Goal: Transaction & Acquisition: Purchase product/service

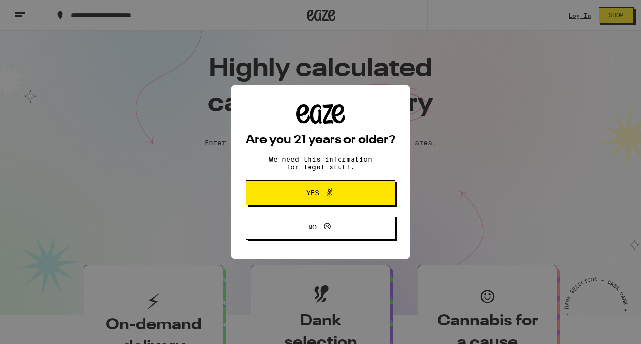
click at [378, 199] on button "Yes" at bounding box center [321, 192] width 150 height 25
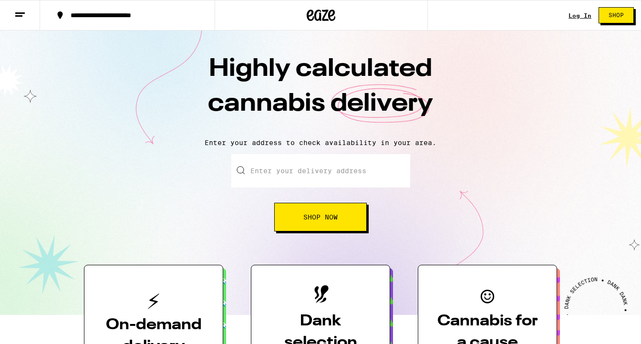
click at [571, 16] on link "Log In" at bounding box center [580, 15] width 23 height 6
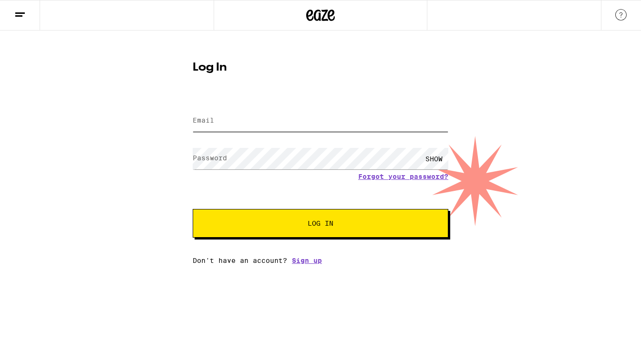
click at [393, 126] on input "Email" at bounding box center [321, 120] width 256 height 21
type input "[EMAIL_ADDRESS][DOMAIN_NAME]"
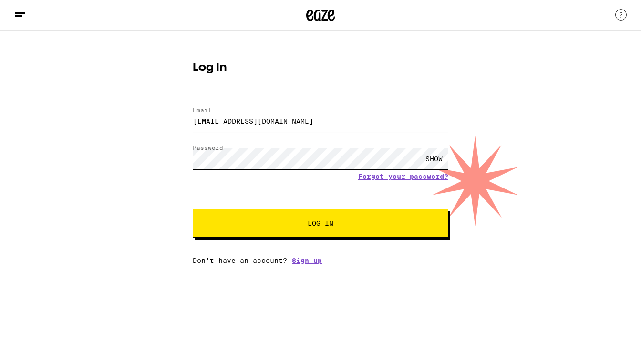
click at [193, 209] on button "Log In" at bounding box center [321, 223] width 256 height 29
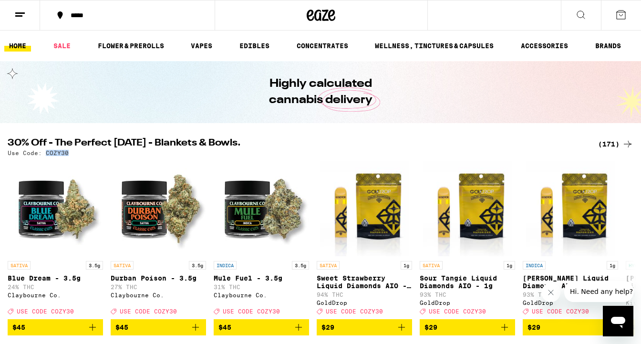
drag, startPoint x: 68, startPoint y: 156, endPoint x: 45, endPoint y: 156, distance: 22.4
click at [45, 156] on div "Use Code: COZY30" at bounding box center [321, 153] width 626 height 6
copy p "COZY30"
click at [602, 143] on div "(171)" at bounding box center [615, 143] width 35 height 11
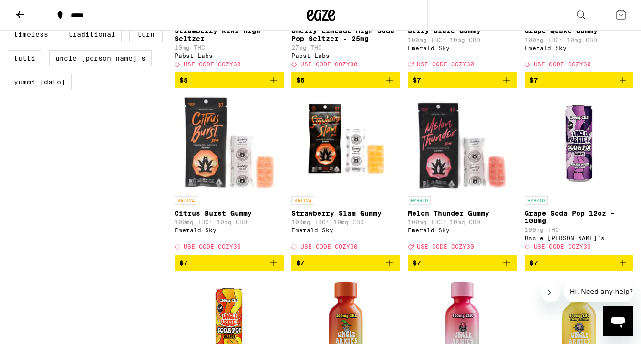
scroll to position [960, 0]
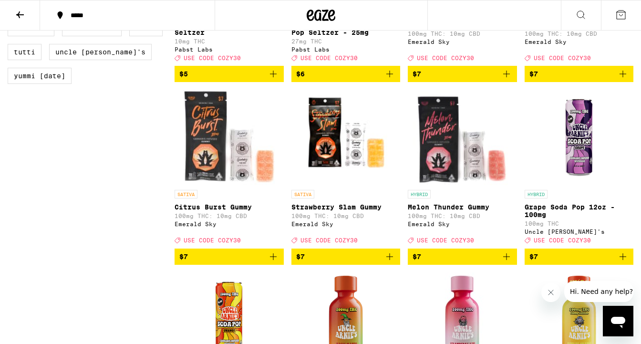
click at [270, 262] on icon "Add to bag" at bounding box center [273, 256] width 11 height 11
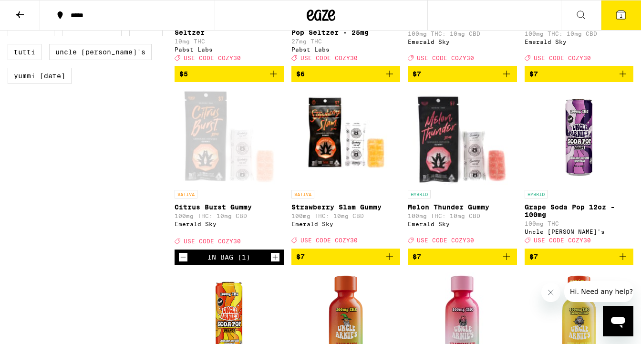
scroll to position [990, 0]
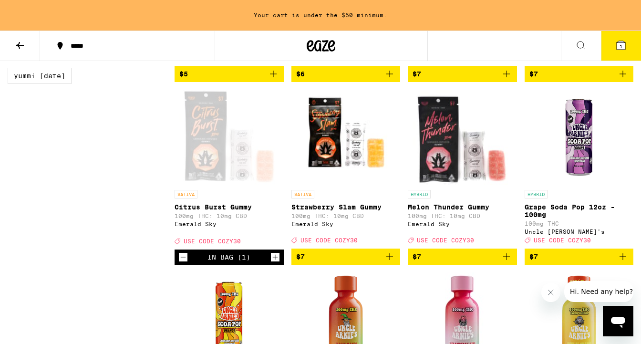
click at [506, 260] on icon "Add to bag" at bounding box center [506, 256] width 7 height 7
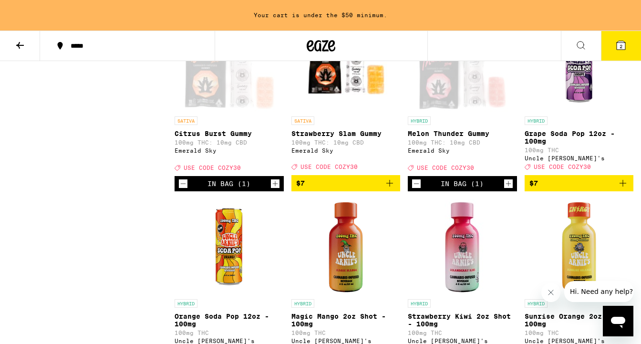
scroll to position [1067, 0]
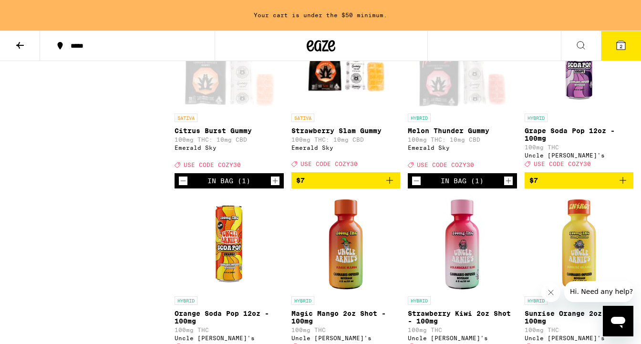
click at [624, 186] on icon "Add to bag" at bounding box center [622, 180] width 11 height 11
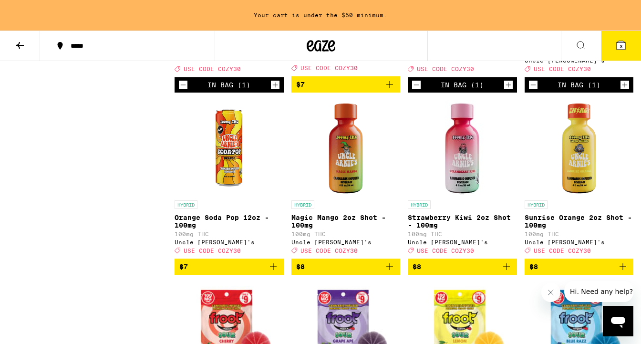
scroll to position [1162, 0]
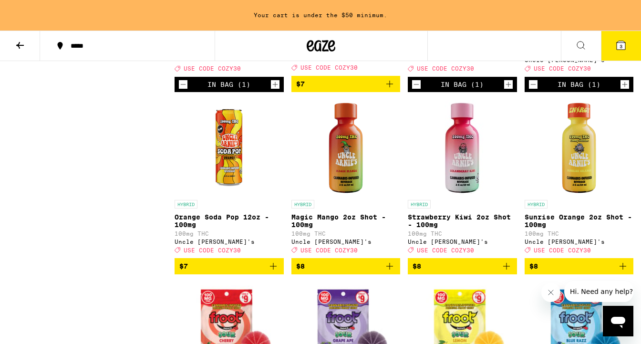
click at [276, 272] on icon "Add to bag" at bounding box center [273, 265] width 11 height 11
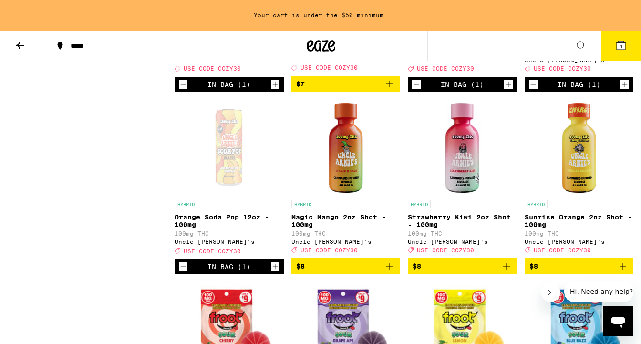
click at [276, 272] on icon "Increment" at bounding box center [275, 266] width 9 height 11
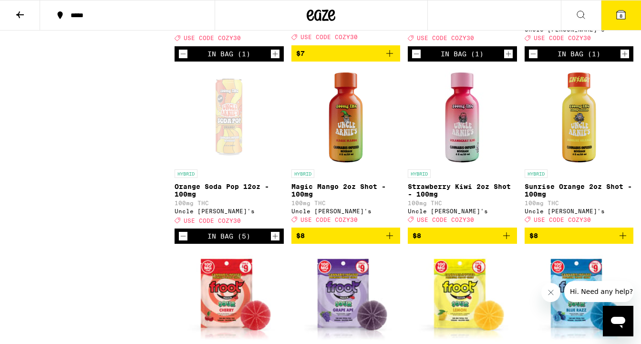
scroll to position [1132, 0]
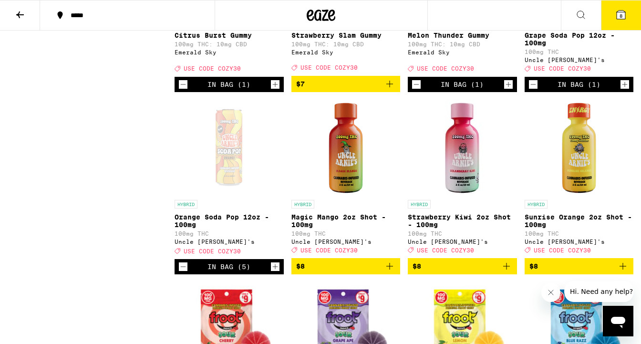
click at [276, 272] on icon "Increment" at bounding box center [275, 266] width 9 height 11
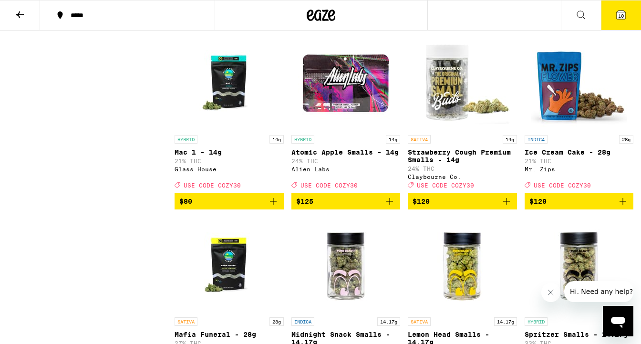
scroll to position [7394, 0]
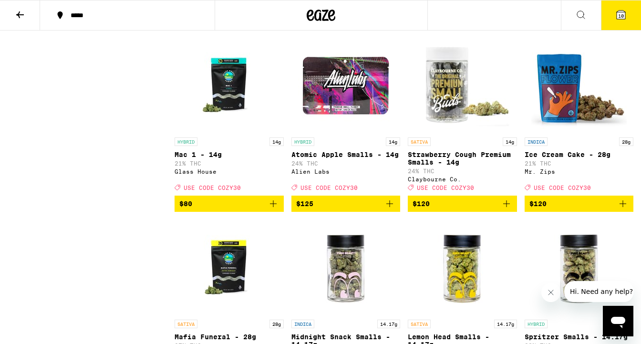
click at [394, 27] on icon "Add to bag" at bounding box center [389, 21] width 11 height 11
click at [508, 27] on icon "Add to bag" at bounding box center [506, 21] width 11 height 11
click at [623, 19] on span "12" at bounding box center [621, 16] width 6 height 6
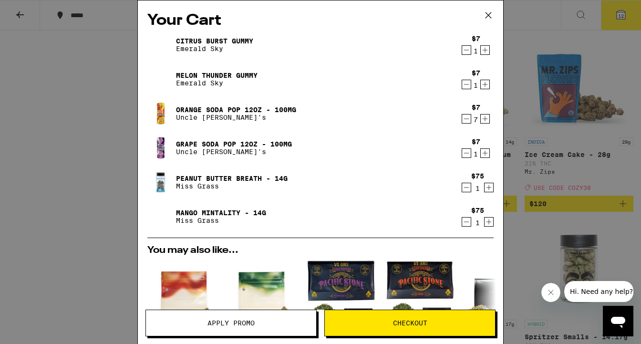
click at [282, 322] on span "Apply Promo" at bounding box center [231, 323] width 170 height 7
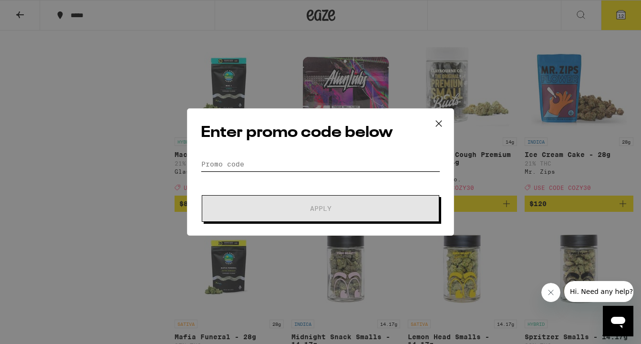
click at [284, 159] on input "Promo Code" at bounding box center [320, 164] width 239 height 14
paste input "COZY30"
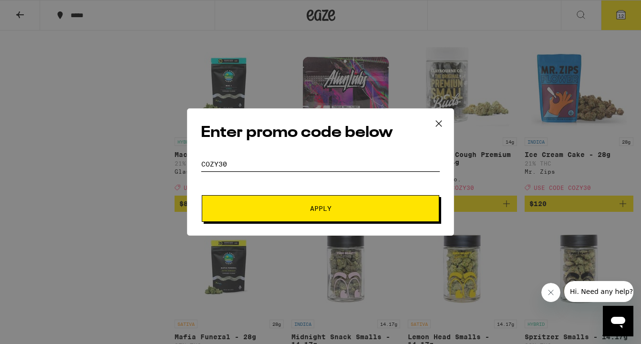
type input "COZY30"
click at [298, 208] on span "Apply" at bounding box center [321, 208] width 172 height 7
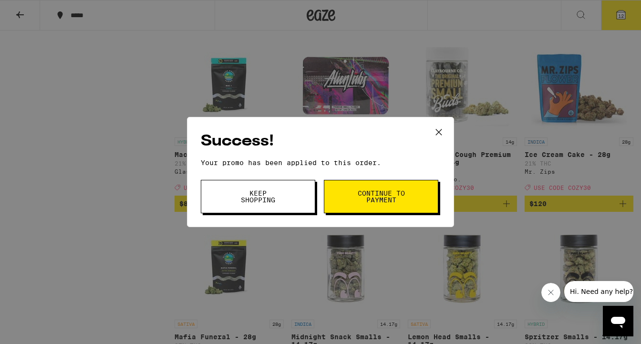
click at [287, 194] on button "Keep Shopping" at bounding box center [258, 196] width 114 height 33
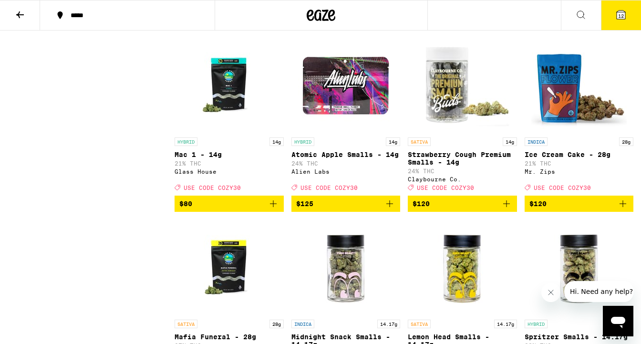
click at [616, 15] on icon at bounding box center [620, 14] width 11 height 11
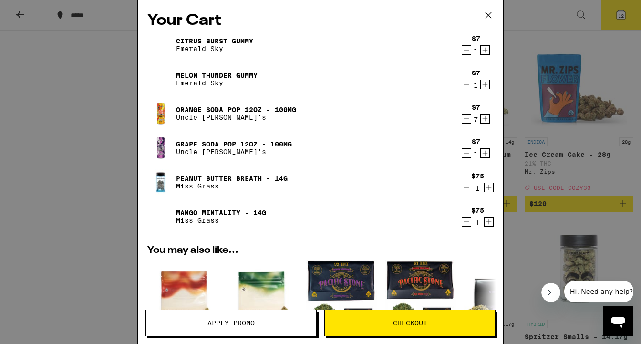
click at [326, 231] on div "Citrus Burst Gummy Emerald Sky $7 1 Melon Thunder Gummy Emerald Sky $7 1 Orange…" at bounding box center [320, 134] width 346 height 206
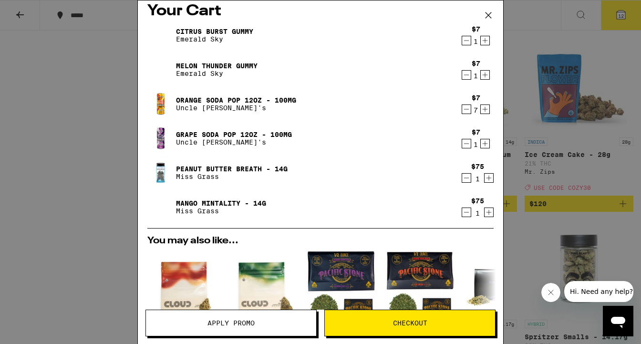
scroll to position [8, 0]
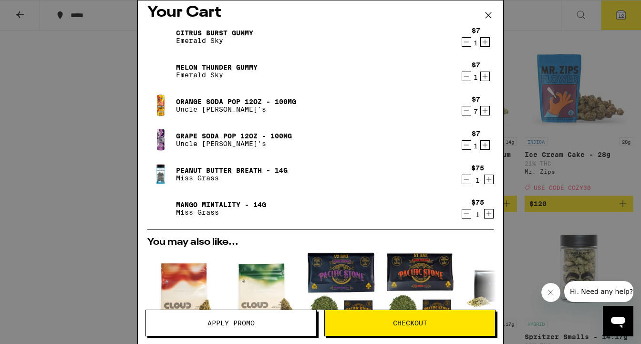
click at [488, 112] on icon "Increment" at bounding box center [485, 110] width 9 height 11
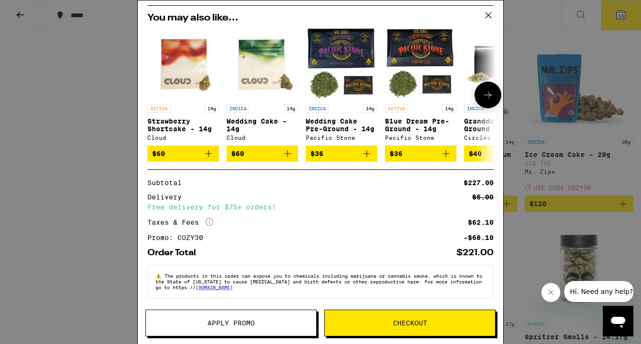
scroll to position [237, 0]
click at [406, 320] on span "Checkout" at bounding box center [410, 323] width 34 height 7
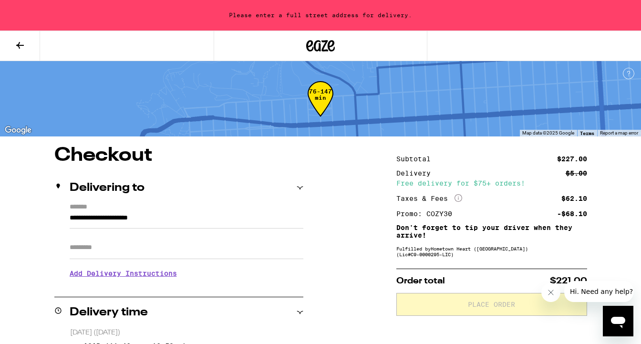
click at [71, 218] on input "**********" at bounding box center [187, 220] width 234 height 16
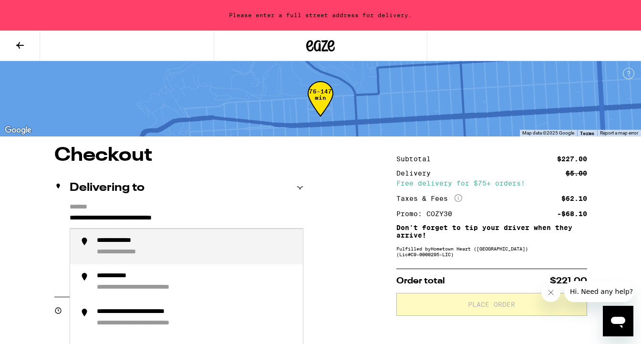
click at [109, 245] on div "**********" at bounding box center [127, 241] width 61 height 9
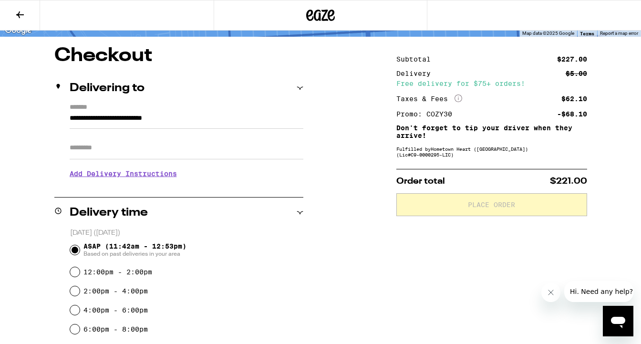
scroll to position [71, 0]
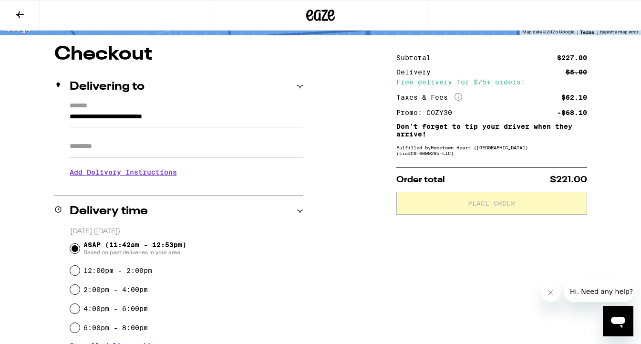
click at [224, 124] on input "**********" at bounding box center [187, 119] width 234 height 16
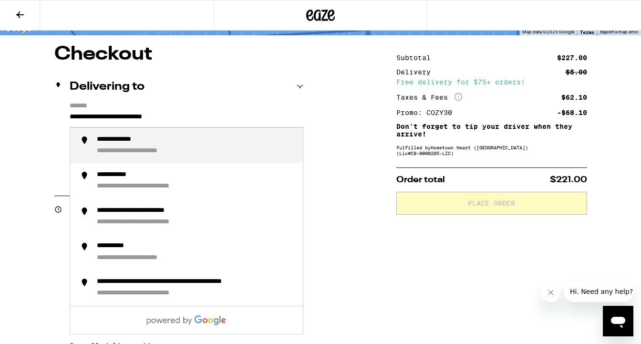
click at [197, 152] on div "**********" at bounding box center [151, 151] width 108 height 9
type input "**********"
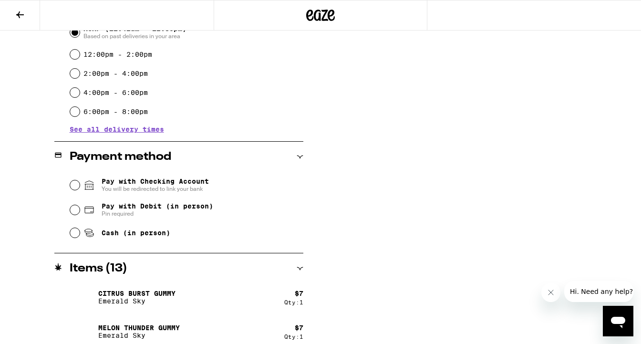
scroll to position [324, 0]
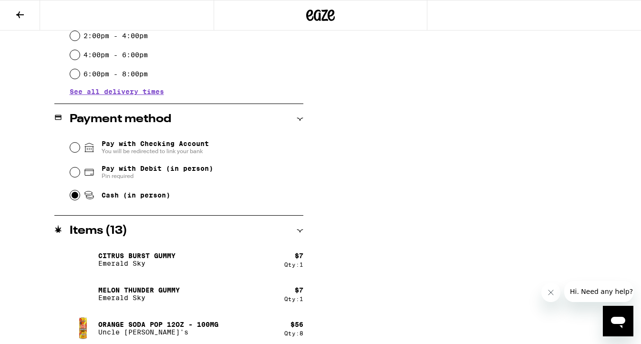
click at [76, 196] on input "Cash (in person)" at bounding box center [75, 195] width 10 height 10
radio input "true"
click at [341, 187] on div "**********" at bounding box center [320, 122] width 641 height 662
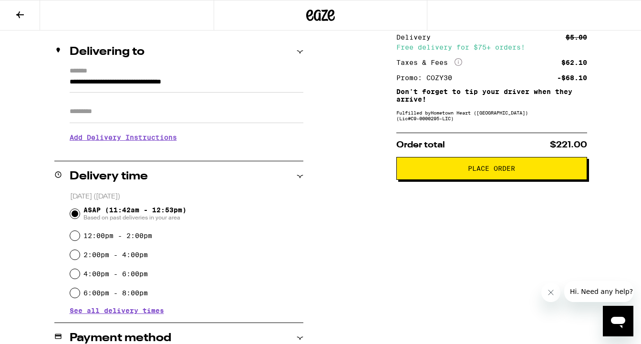
scroll to position [95, 0]
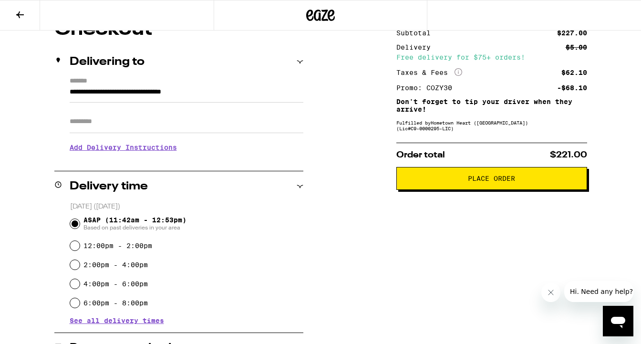
click at [441, 190] on button "Place Order" at bounding box center [491, 178] width 191 height 23
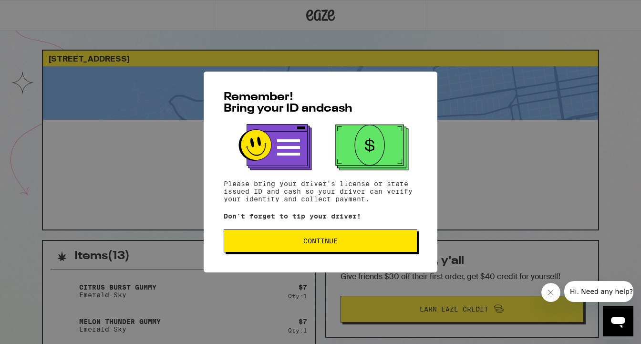
click at [385, 244] on span "Continue" at bounding box center [320, 241] width 177 height 7
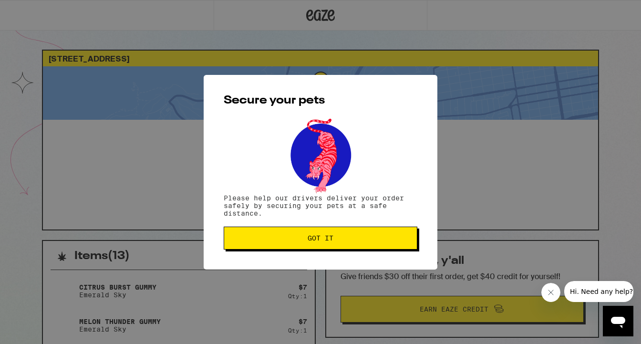
click at [385, 246] on button "Got it" at bounding box center [321, 238] width 194 height 23
